Goal: Contribute content: Add original content to the website for others to see

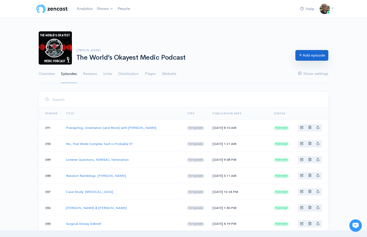
click at [306, 55] on link "Add episode" at bounding box center [312, 55] width 33 height 11
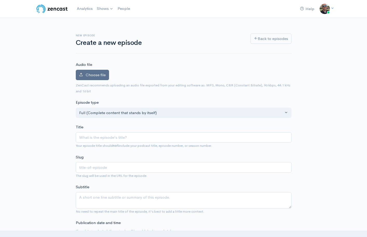
click at [96, 77] on span "Choose file" at bounding box center [96, 74] width 20 height 5
click at [0, 0] on input "Choose file" at bounding box center [0, 0] width 0 height 0
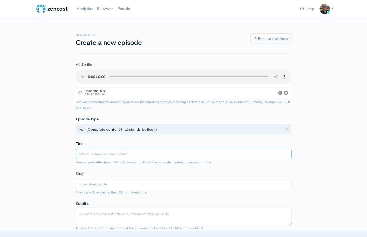
click at [109, 150] on input "Title" at bounding box center [184, 154] width 216 height 11
type input "S"
type input "s"
type input "Sta"
type input "sta"
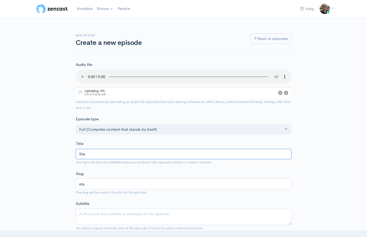
type input "St"
type input "st"
type input "Sa"
type input "sa"
type input "Sat"
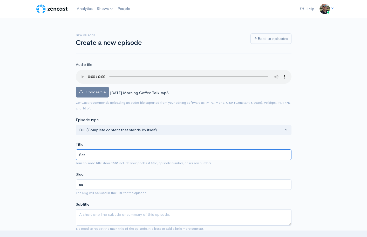
type input "sat"
type input "Satur"
type input "satur"
type input "Saturda"
type input "saturda"
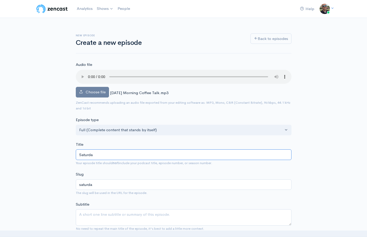
type input "Saturday"
type input "saturday"
type input "Saturday M"
type input "saturday-m"
type input "Saturday Mor"
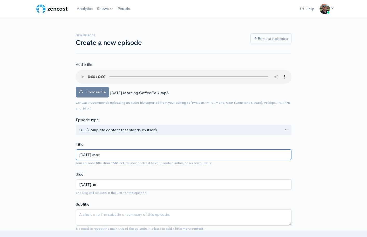
type input "saturday-mor"
type input "Saturday Mori"
type input "saturday-mori"
type input "Saturday Morini"
type input "saturday-morini"
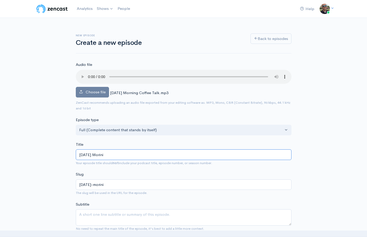
type input "Saturday Morinin"
type input "saturday-morinin"
type input "Saturday Morini"
type input "saturday-morini"
type input "Saturday Morin"
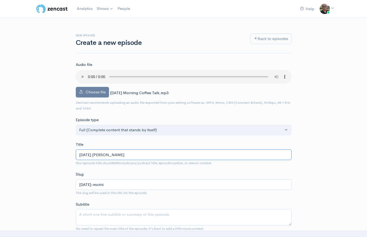
type input "saturday-morin"
type input "Saturday Mori"
type input "saturday-mori"
type input "Saturday Mor"
type input "saturday-mor"
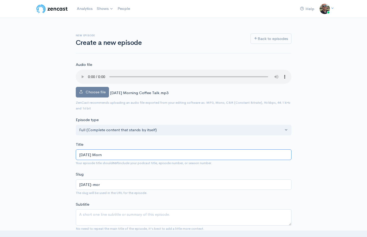
type input "Saturday Morni"
type input "saturday-morni"
type input "Saturday Mornin"
type input "saturday-mornin"
type input "Saturday Morning"
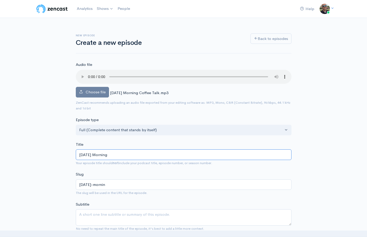
type input "saturday-morning"
type input "Saturday Morning C"
type input "saturday-morning-c"
type input "Saturday Morning Co"
type input "saturday-morning-co"
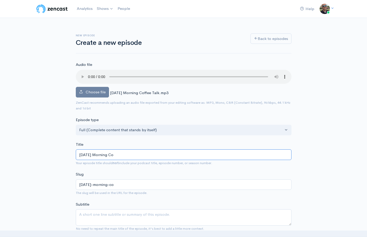
type input "Saturday Morning Cof"
type input "saturday-morning-cof"
type input "Saturday Morning Coffe"
type input "saturday-morning-coffe"
type input "Saturday Morning Coffee"
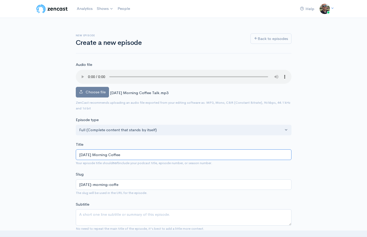
type input "saturday-morning-coffee"
type input "Saturday Morning Coffee T"
type input "saturday-morning-coffee-t"
type input "Saturday Morning Coffee Talk"
type input "saturday-morning-coffee-talk"
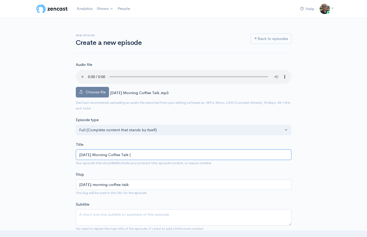
type input "Saturday Morning Coffee Talk (9"
type input "saturday-morning-coffee-talk-9"
type input "Saturday Morning Coffee Talk (9/6"
type input "saturday-morning-coffee-talk-96"
type input "Saturday Morning Coffee Talk (9/6/2"
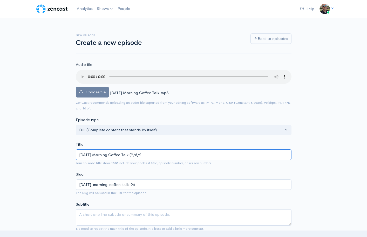
type input "saturday-morning-coffee-talk-962"
type input "Saturday Morning Coffee Talk (9/6/25"
type input "saturday-morning-coffee-talk-9625"
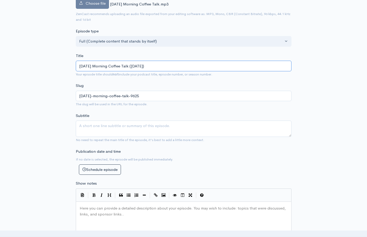
scroll to position [89, 0]
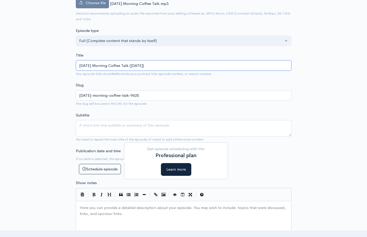
type input "[DATE] Morning Coffee Talk ([DATE])"
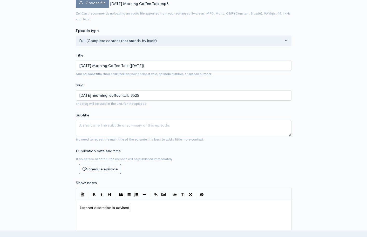
type textarea "Listener discretion is advised."
type textarea "Rambling about a range of topics: clipboads,"
type textarea "rds,"
type textarea "/tablets, nobody cares abot"
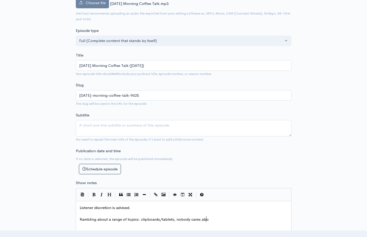
type textarea "ut"
type textarea "that you work in"
click at [128, 193] on icon "Generic List" at bounding box center [129, 195] width 4 height 4
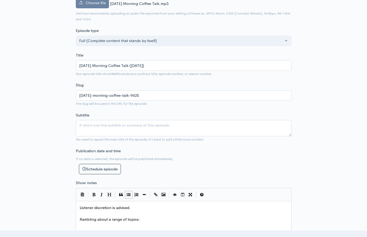
scroll to position [3, 0]
type textarea "Nobody cares that you work in the big city"
type textarea "Cab"
type textarea "Clibp"
type textarea "pboards, tablest"
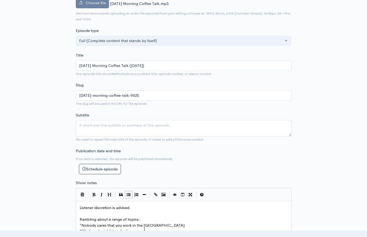
type textarea "ts, charting on call"
type textarea "in front of the patient"
type textarea "Video laryngoscopy"
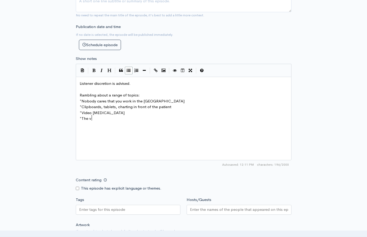
scroll to position [214, 0]
type textarea "The vallecula"
type textarea "Stupid supervisors"
type textarea "Dealing with stupid supervisors"
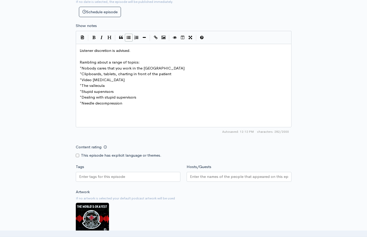
scroll to position [257, 0]
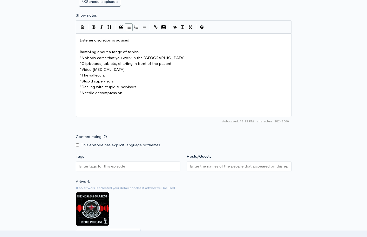
type textarea "Needle decompression"
click at [77, 144] on input "Content rating" at bounding box center [77, 145] width 3 height 3
checkbox input "true"
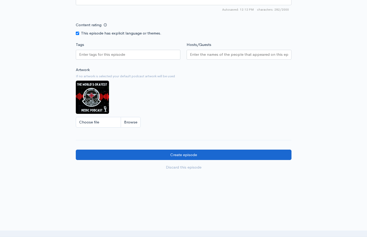
scroll to position [369, 0]
click at [184, 150] on input "Create episode" at bounding box center [184, 155] width 216 height 11
